Goal: Book appointment/travel/reservation

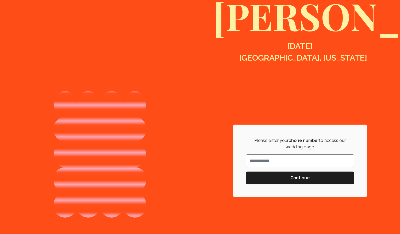
scroll to position [128, 0]
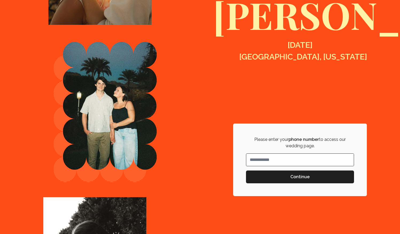
click at [277, 157] on input at bounding box center [299, 160] width 107 height 12
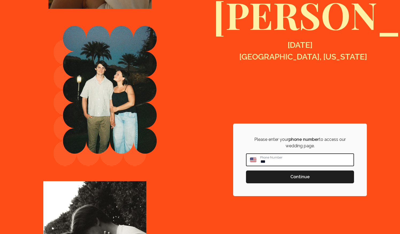
click at [276, 156] on input "**" at bounding box center [307, 160] width 94 height 12
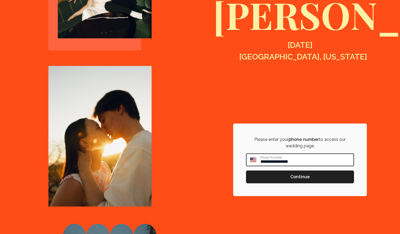
type input "**********"
click at [294, 176] on span "Continue" at bounding box center [299, 177] width 19 height 6
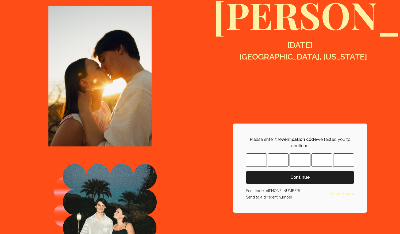
click at [257, 158] on input "Please enter OTP character 1" at bounding box center [256, 160] width 21 height 13
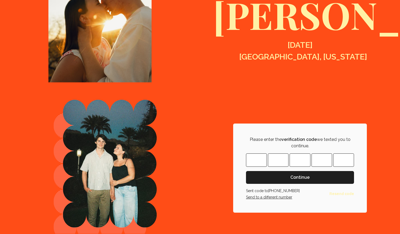
type input "*"
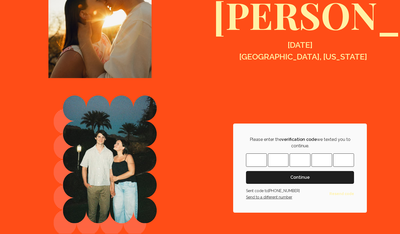
type input "*"
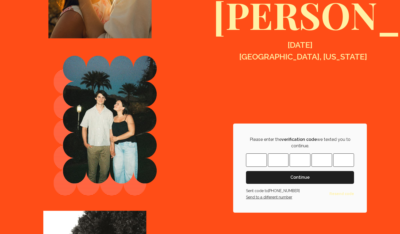
type input "*"
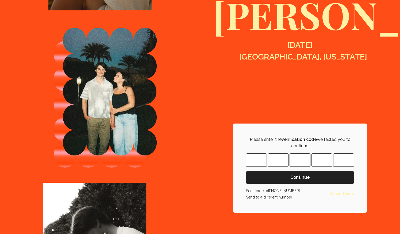
type input "*"
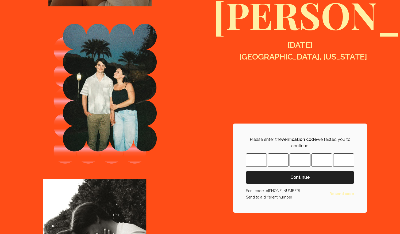
click at [297, 178] on span "Continue" at bounding box center [299, 177] width 19 height 6
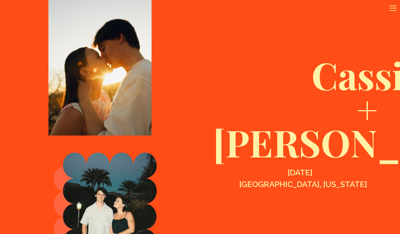
click at [391, 4] on icon at bounding box center [393, 8] width 9 height 9
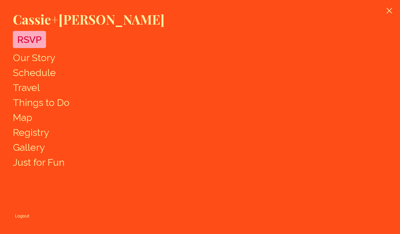
click at [32, 87] on link "Travel" at bounding box center [26, 87] width 27 height 11
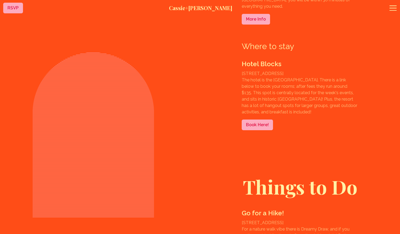
scroll to position [1079, 0]
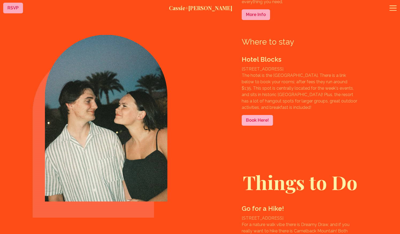
click at [254, 123] on link "Book Here!" at bounding box center [257, 120] width 31 height 11
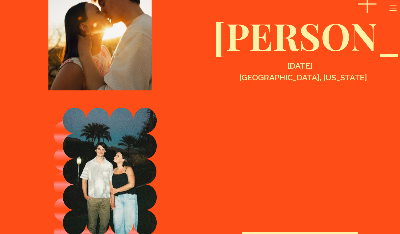
scroll to position [240, 0]
